Goal: Download file/media

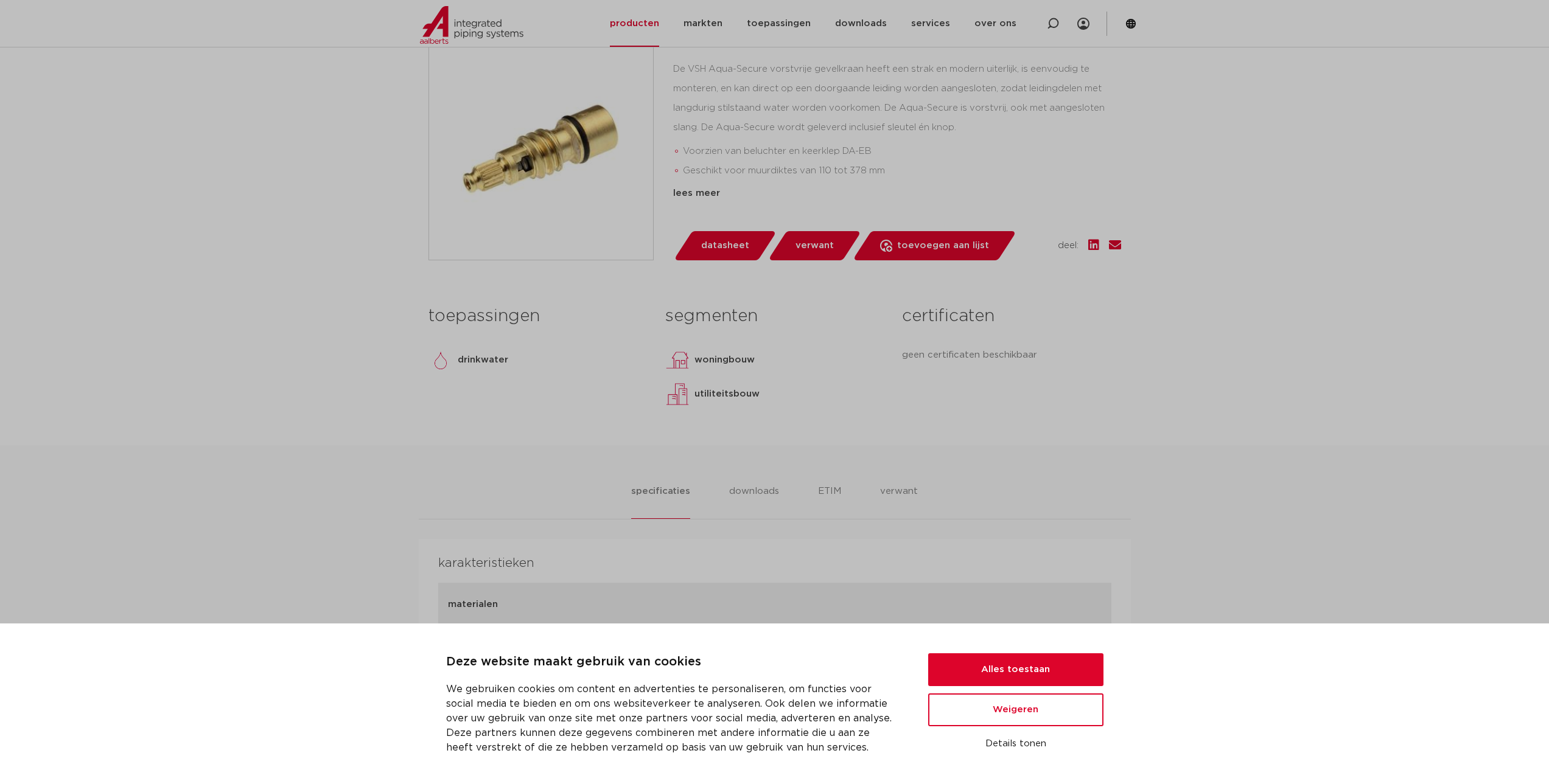
scroll to position [304, 0]
click at [1053, 663] on button "Alles toestaan" at bounding box center [1016, 670] width 175 height 33
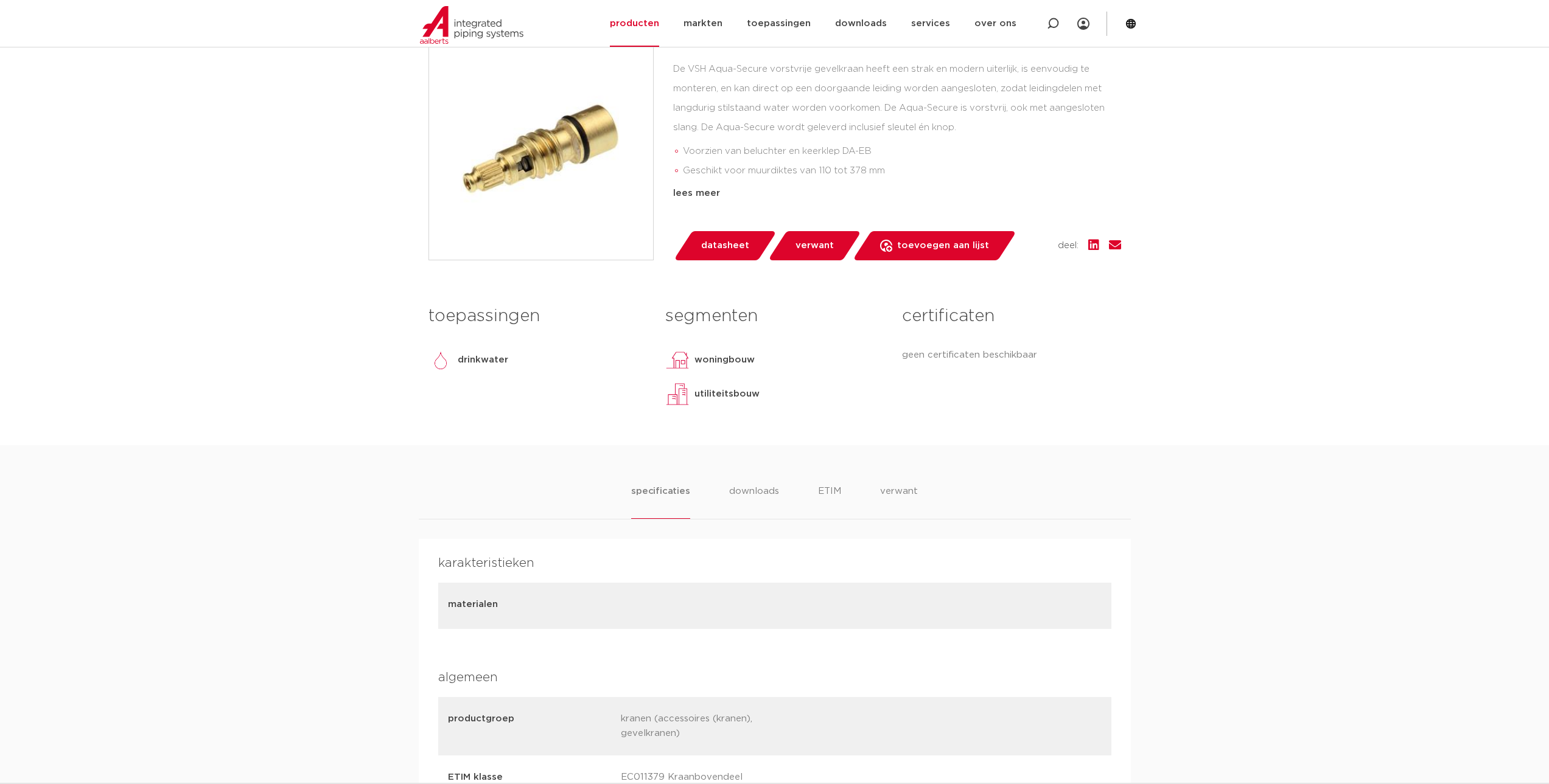
scroll to position [0, 0]
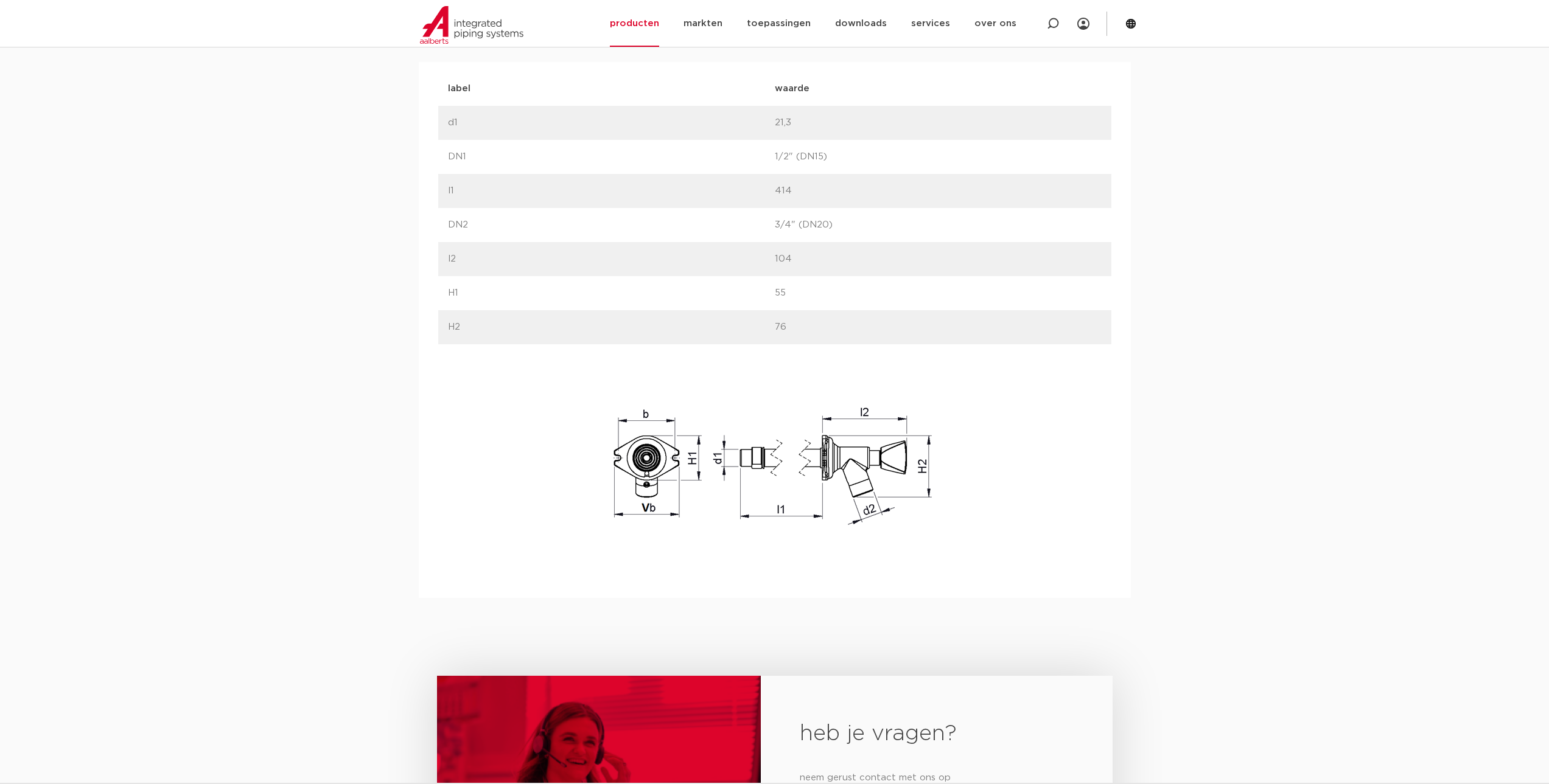
scroll to position [355, 0]
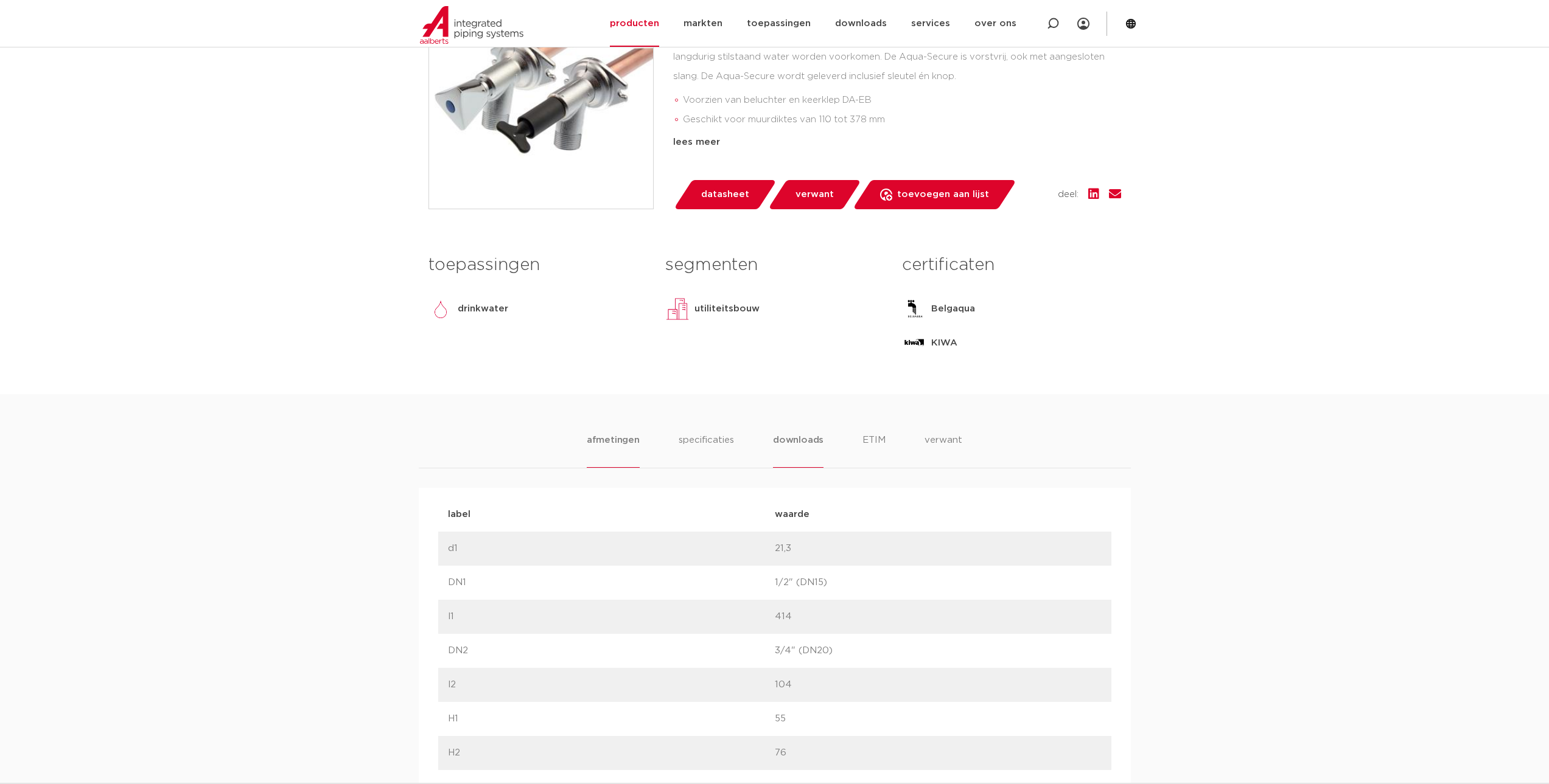
click at [778, 440] on li "downloads" at bounding box center [798, 451] width 50 height 35
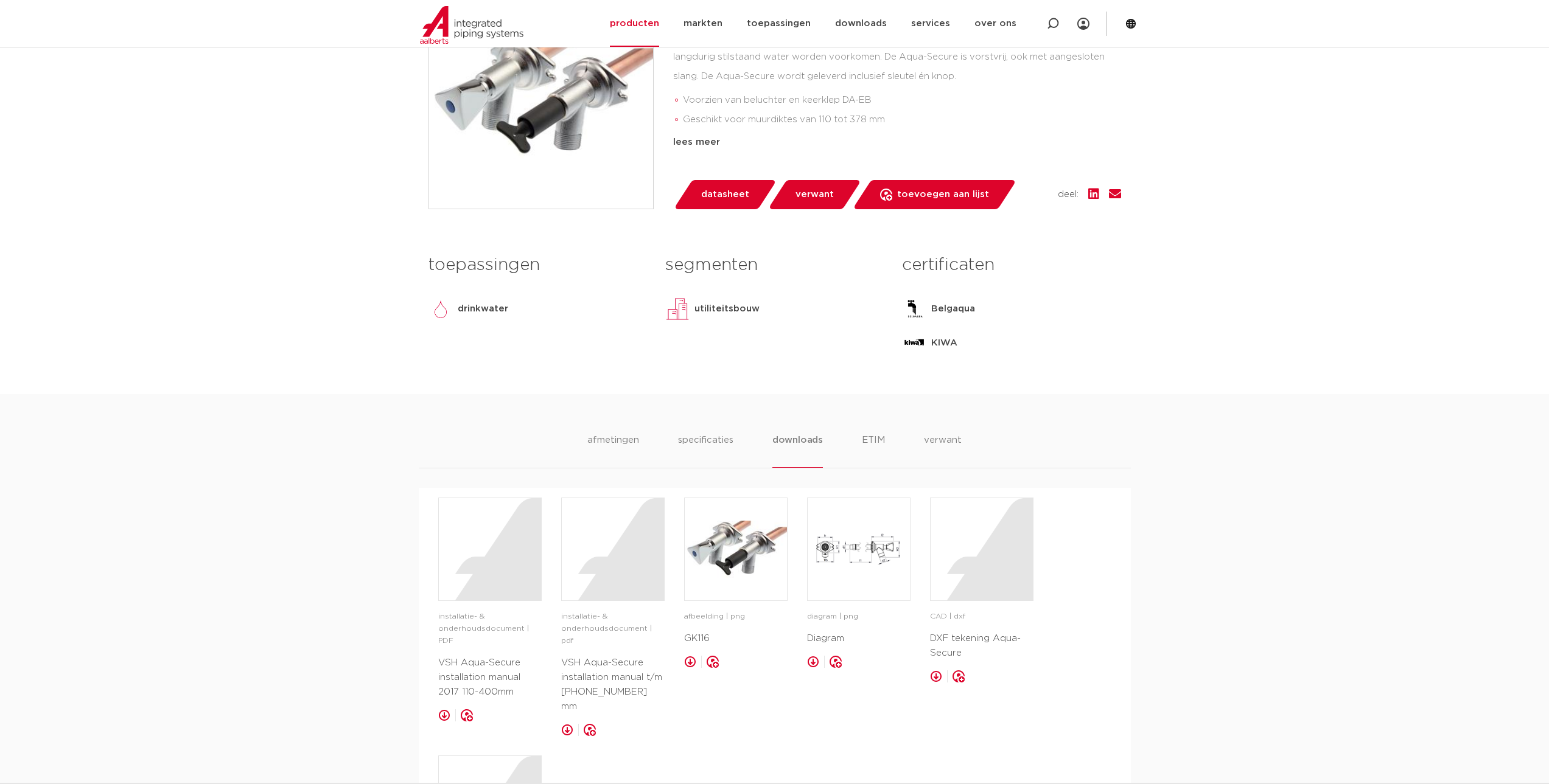
scroll to position [477, 0]
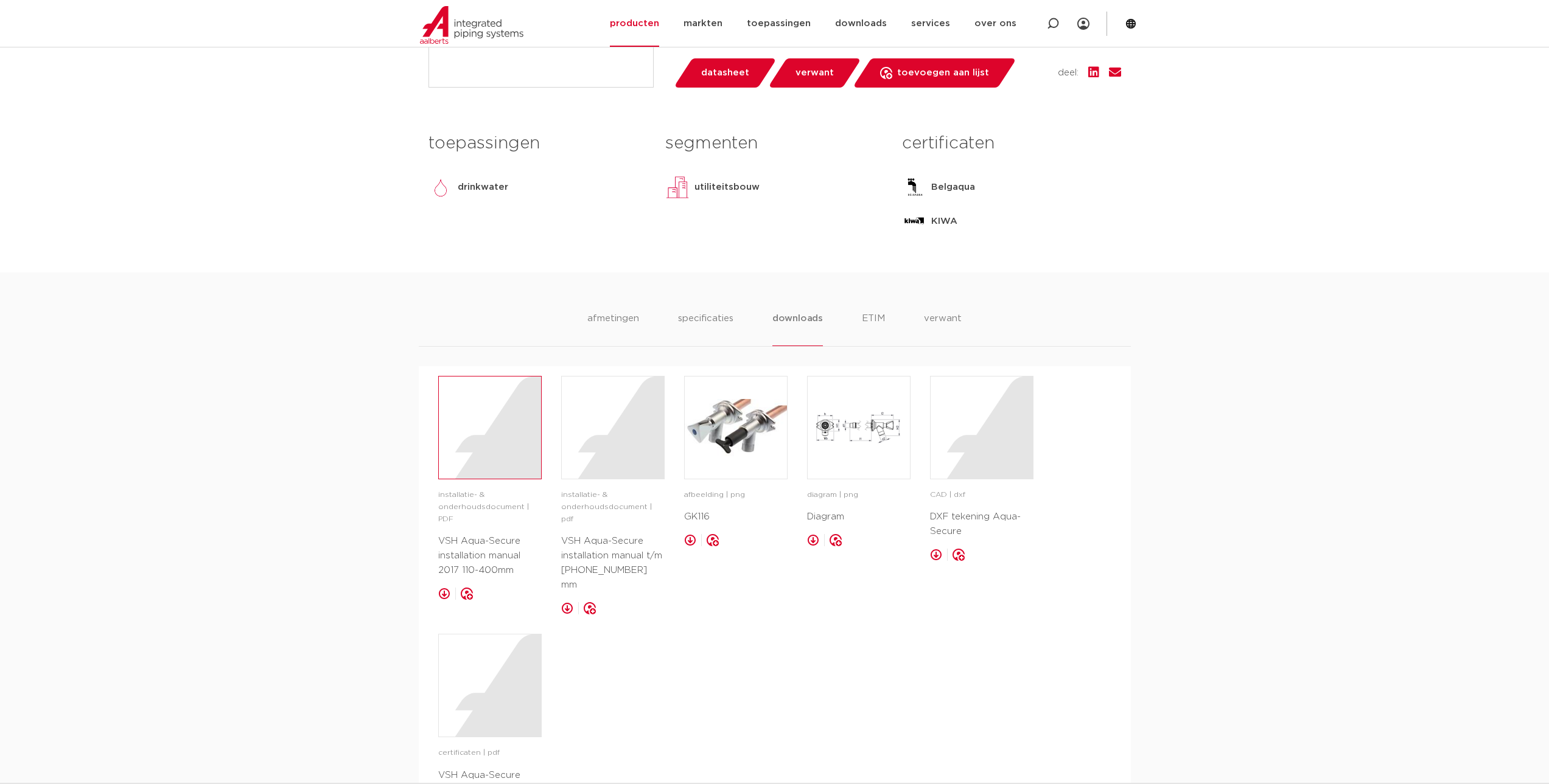
click at [466, 456] on div at bounding box center [490, 427] width 102 height 102
click at [605, 455] on div at bounding box center [613, 427] width 102 height 102
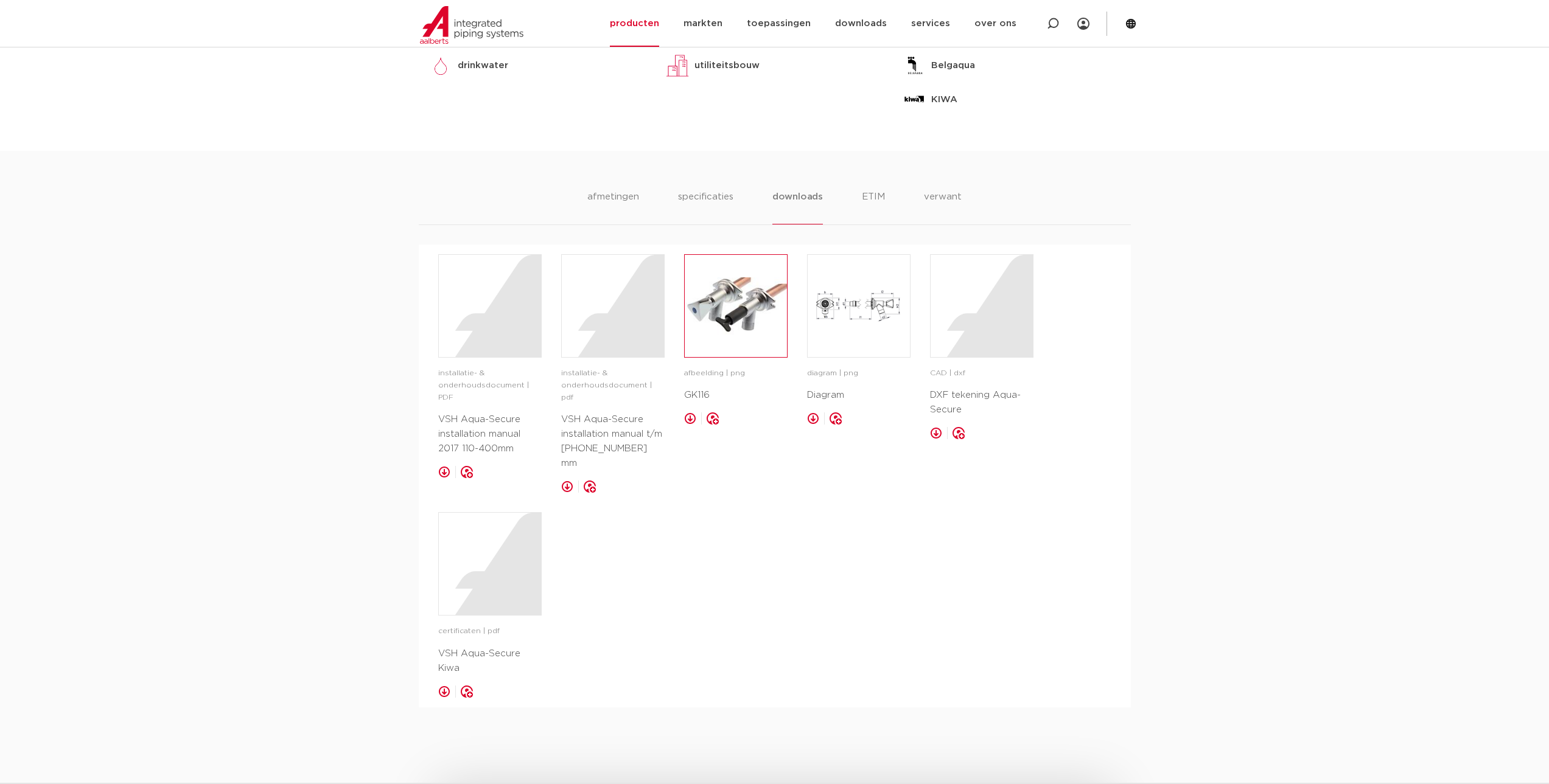
scroll to position [173, 0]
